Goal: Check status: Check status

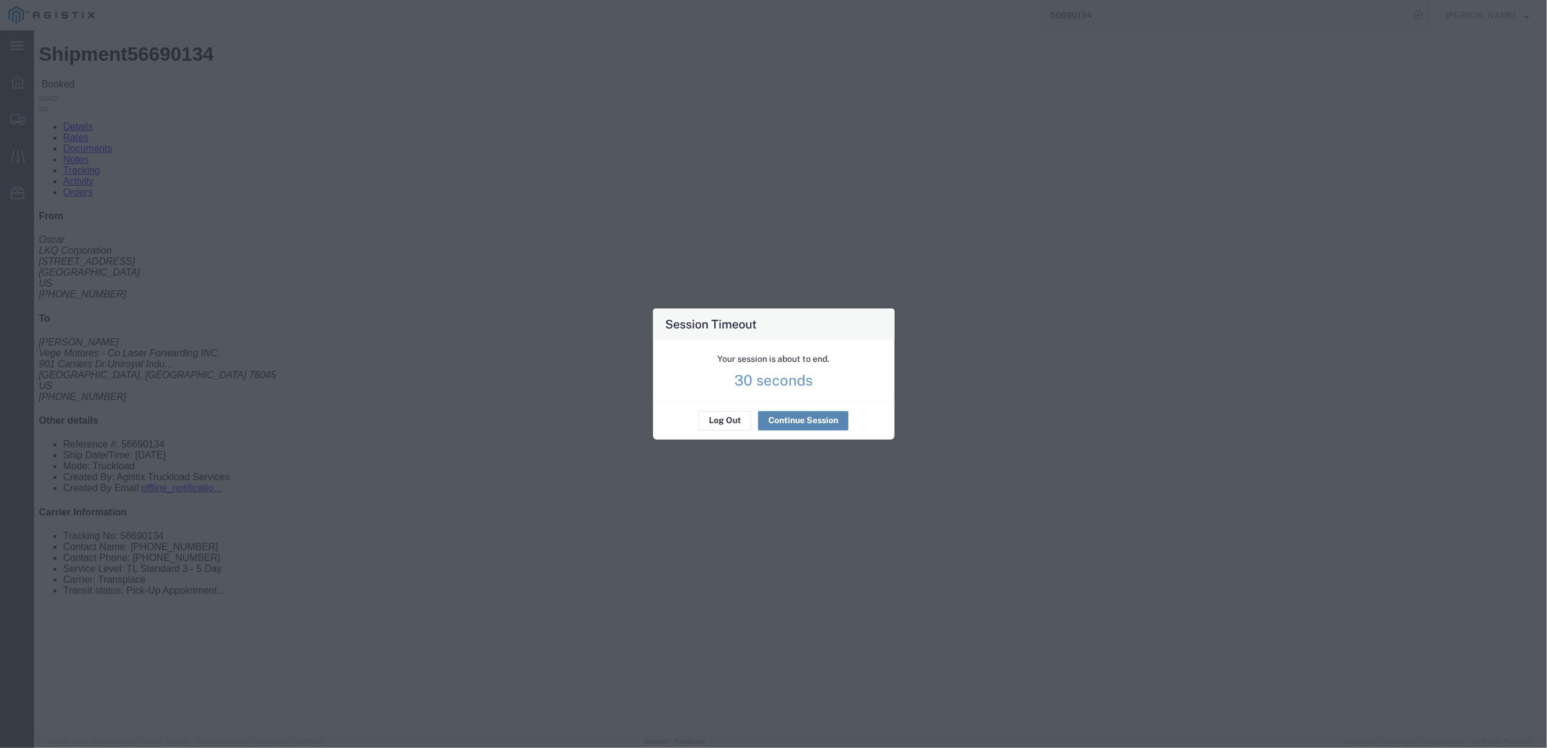
click at [786, 424] on agx-session-expired "Your session is about to end. 30 seconds Log Out Continue Session" at bounding box center [774, 390] width 242 height 100
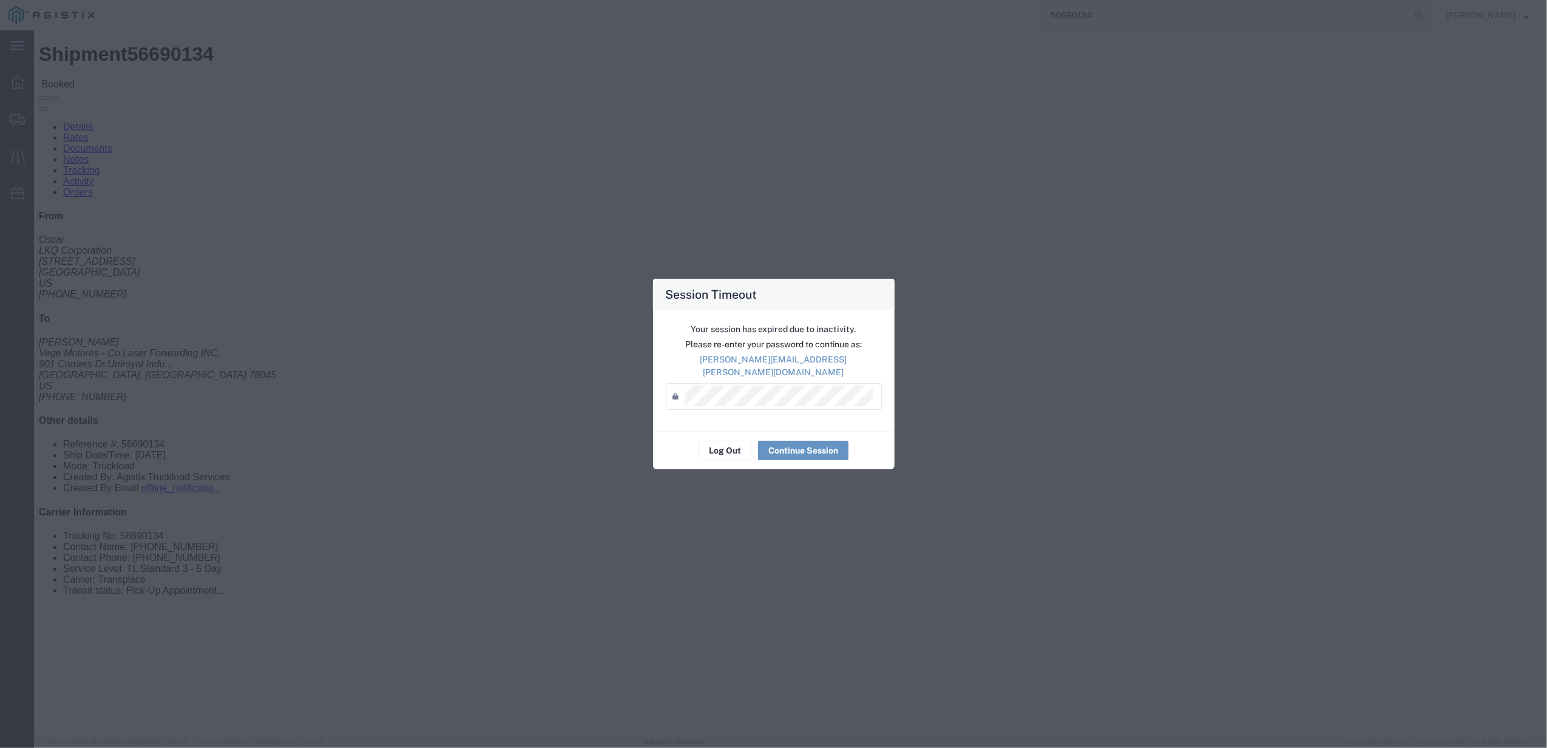
click at [759, 405] on div "Your session has expired due to inactivity. Please re-enter your password to co…" at bounding box center [774, 370] width 242 height 121
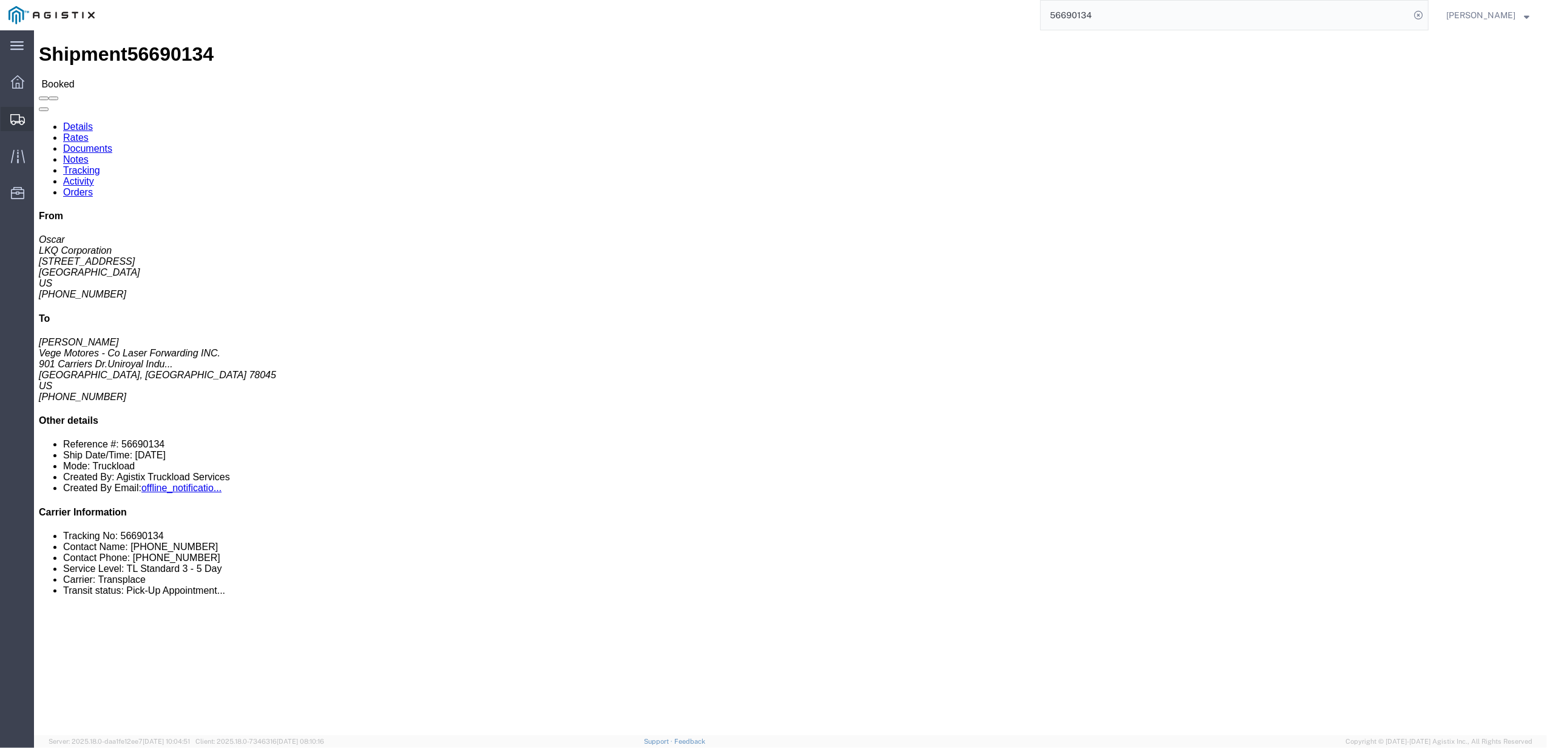
click at [11, 113] on svg-icon at bounding box center [17, 119] width 15 height 12
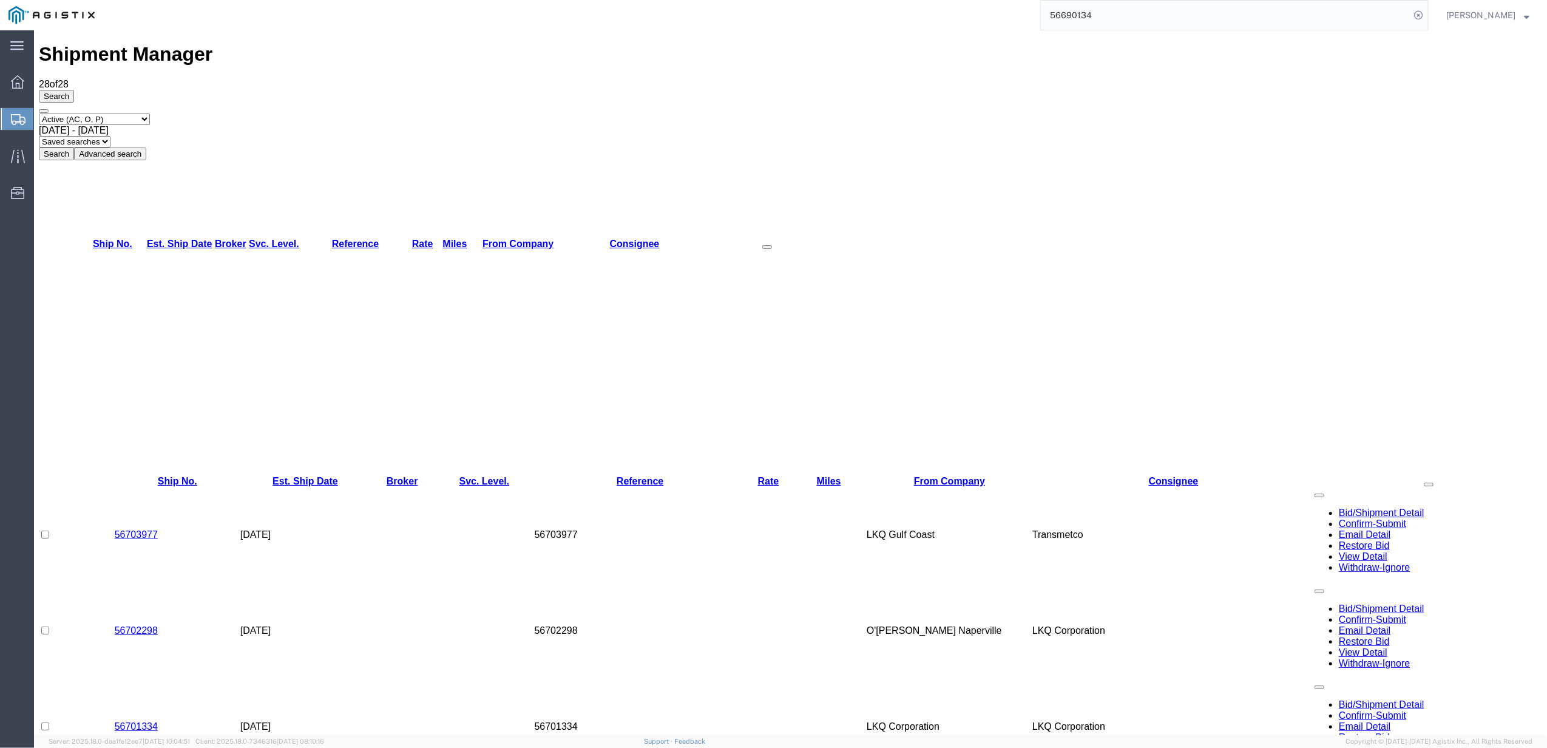
click at [258, 125] on div "[DATE] - [DATE]" at bounding box center [790, 130] width 1503 height 11
click at [146, 113] on select "Select status Active (AC, O, P) All Approved Awaiting Confirmation (AC) Booked …" at bounding box center [94, 119] width 111 height 12
click at [146, 113] on div "Select status Active (AC, O, P) All Approved Awaiting Confirmation (AC) Booked …" at bounding box center [790, 136] width 1503 height 47
click at [135, 113] on select "Select status Active (AC, O, P) All Approved Awaiting Confirmation (AC) Booked …" at bounding box center [94, 119] width 111 height 12
select select "BOOK"
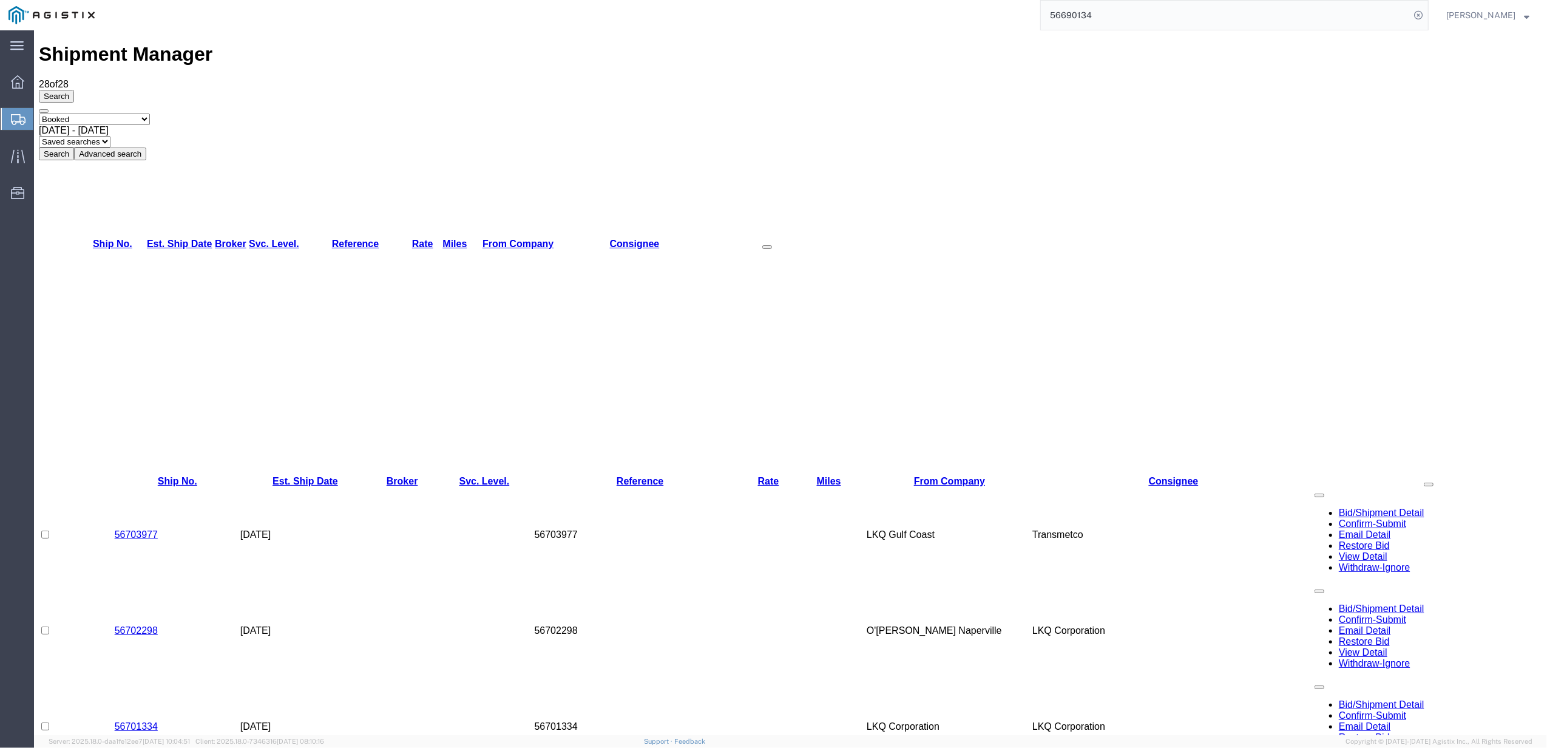
click at [39, 113] on select "Select status Active (AC, O, P) All Approved Awaiting Confirmation (AC) Booked …" at bounding box center [94, 119] width 111 height 12
click at [109, 125] on span "[DATE] - [DATE]" at bounding box center [74, 130] width 70 height 10
click at [74, 147] on button "Search" at bounding box center [56, 153] width 35 height 13
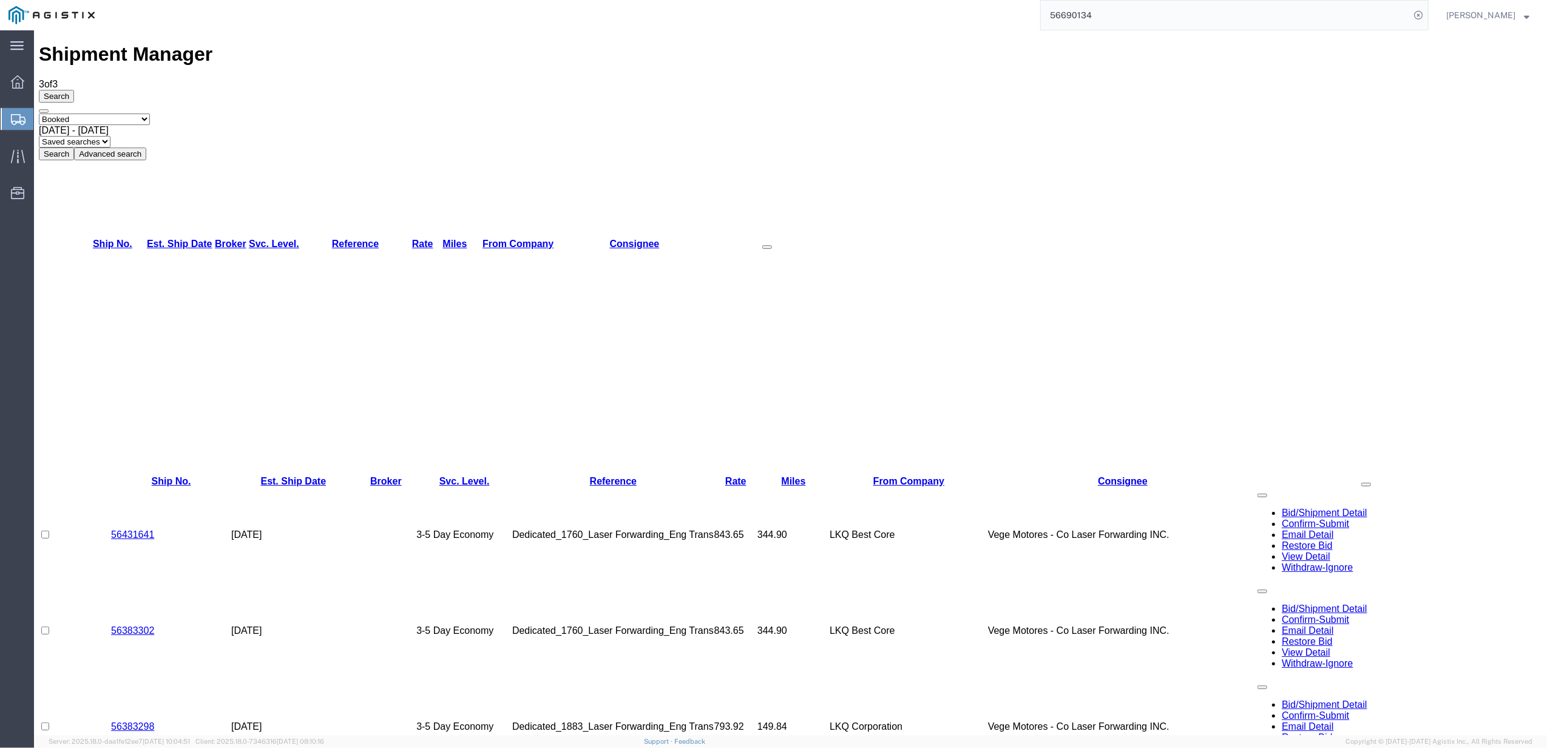
click at [109, 125] on span "[DATE] - [DATE]" at bounding box center [74, 130] width 70 height 10
click at [74, 147] on button "Search" at bounding box center [56, 153] width 35 height 13
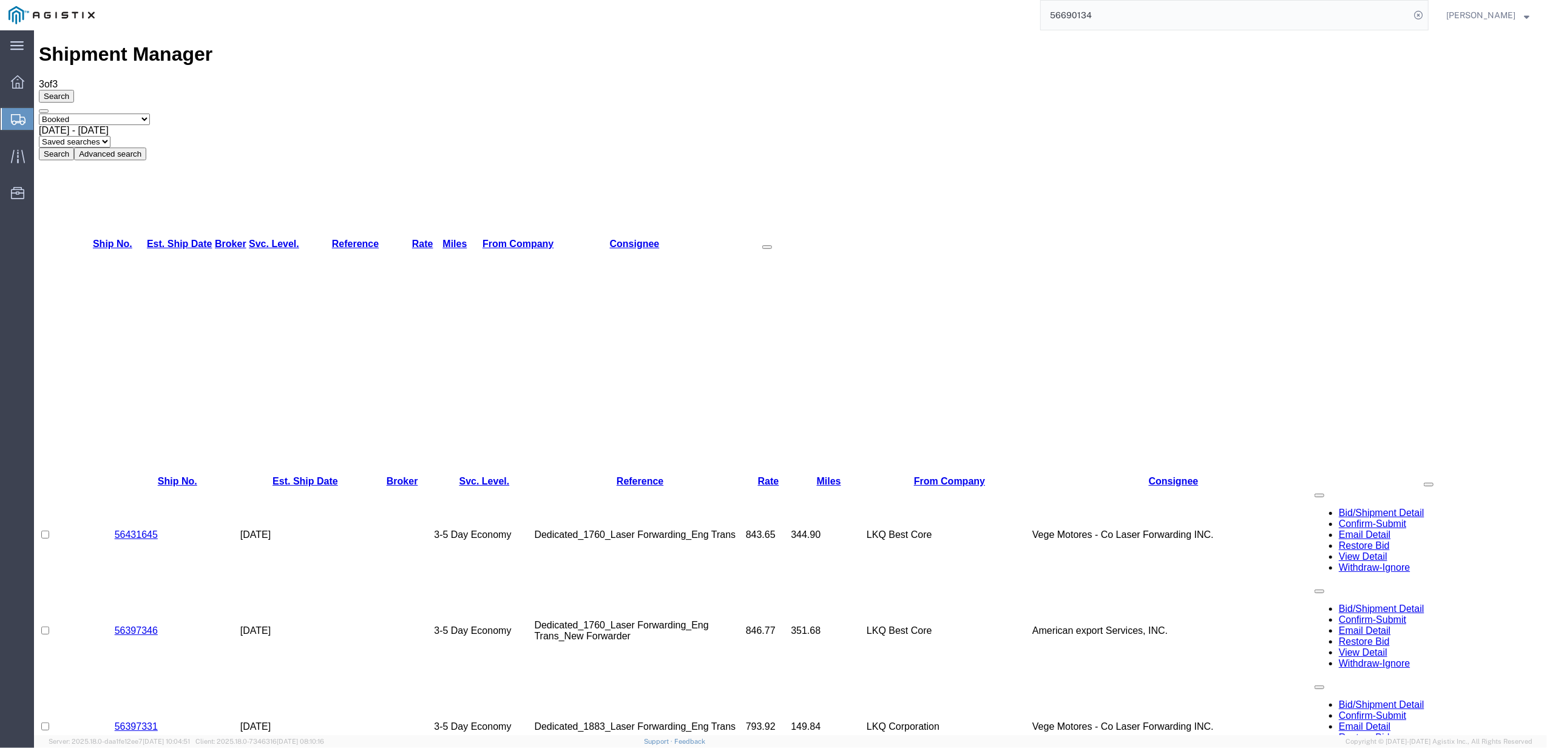
click at [109, 125] on span "[DATE] - [DATE]" at bounding box center [74, 130] width 70 height 10
click at [74, 147] on button "Search" at bounding box center [56, 153] width 35 height 13
